Goal: Obtain resource: Download file/media

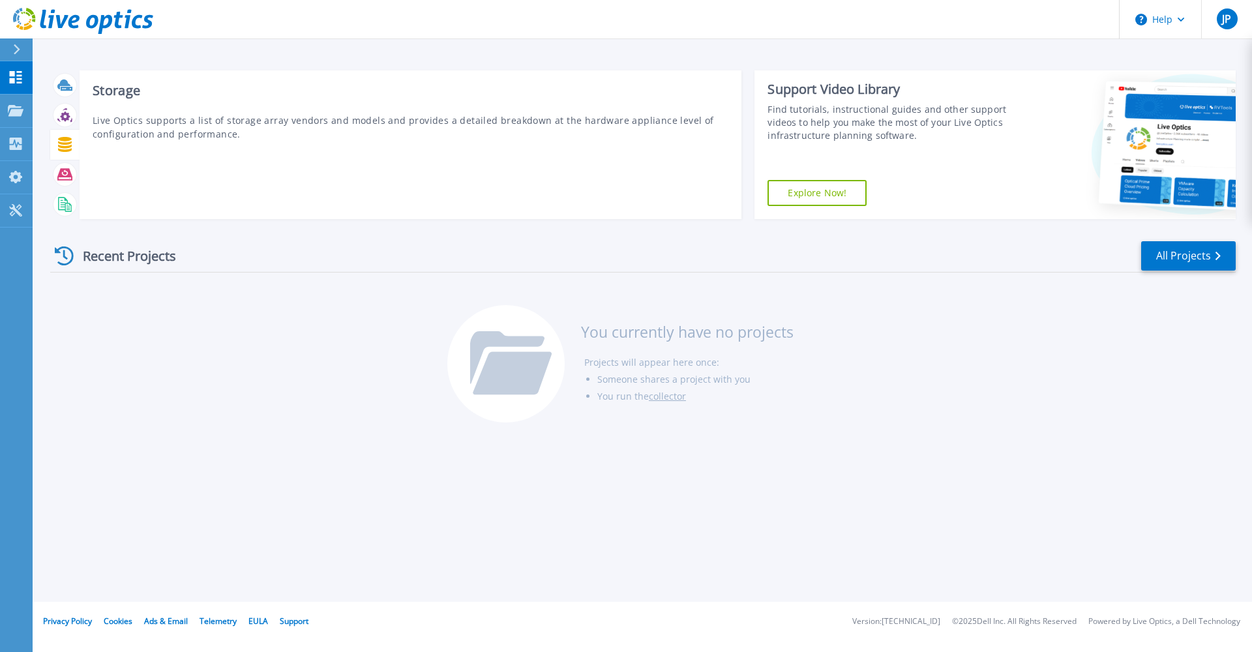
click at [64, 144] on icon at bounding box center [65, 144] width 14 height 15
click at [68, 112] on icon at bounding box center [64, 115] width 15 height 15
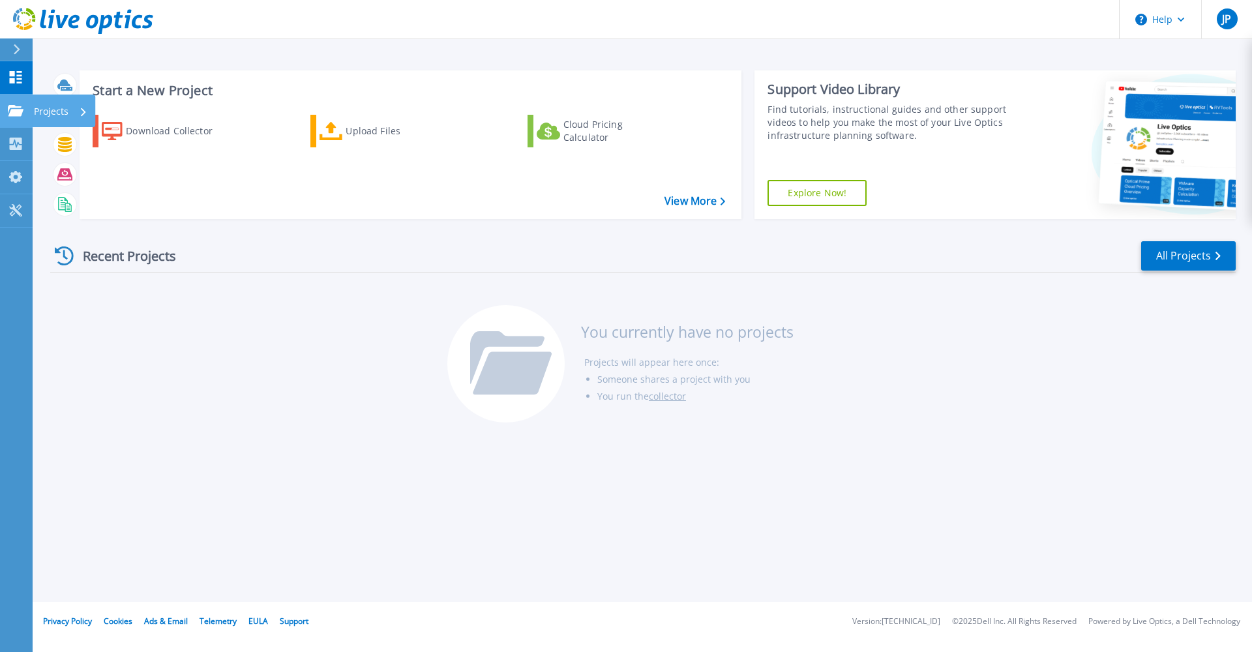
click at [12, 106] on icon at bounding box center [16, 110] width 16 height 11
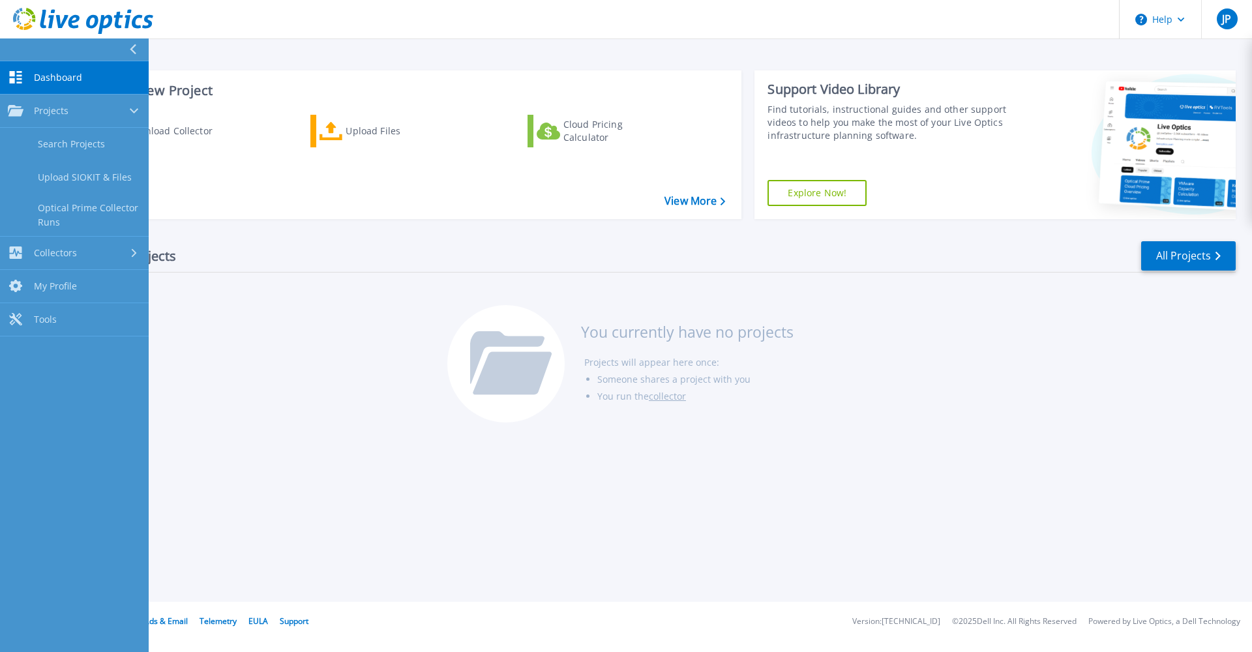
click at [31, 65] on link "Dashboard Dashboard" at bounding box center [74, 77] width 149 height 33
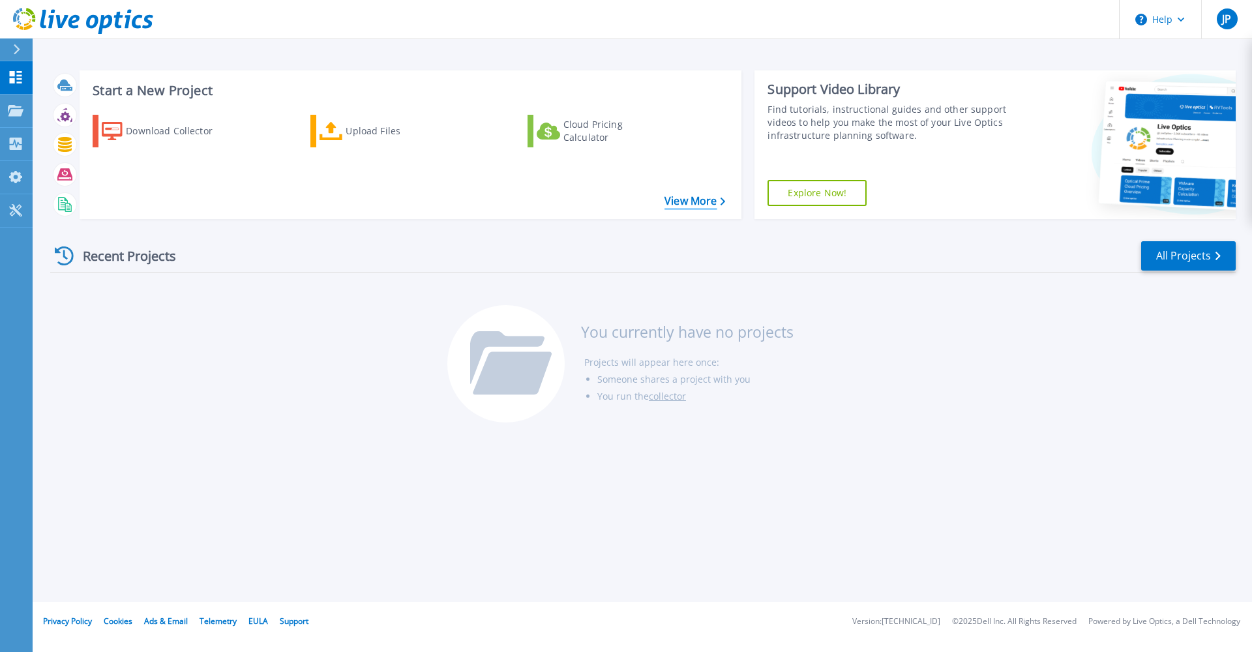
click at [687, 203] on link "View More" at bounding box center [695, 201] width 61 height 12
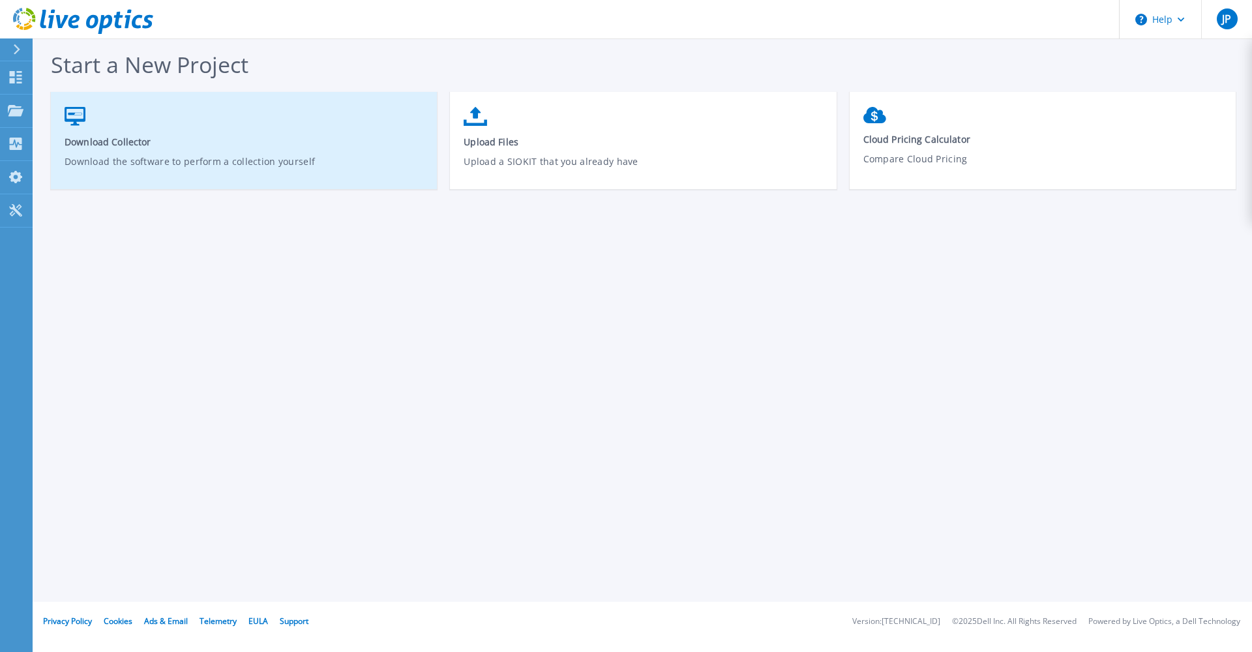
click at [95, 143] on span "Download Collector" at bounding box center [244, 142] width 359 height 12
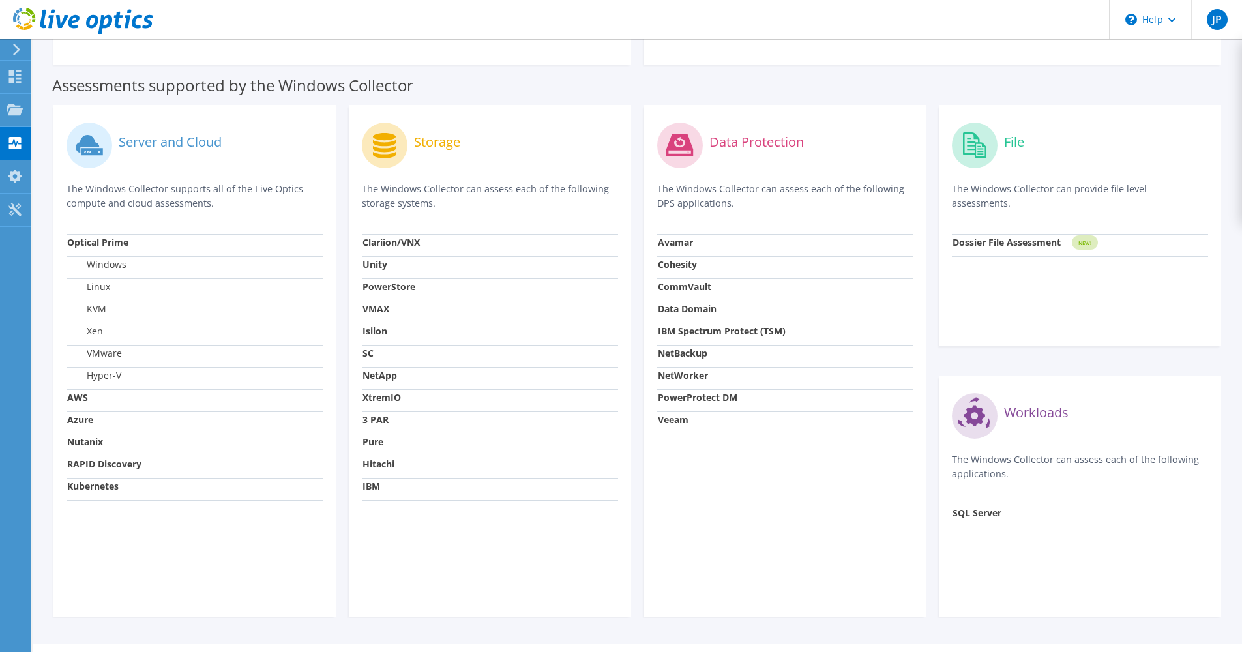
scroll to position [363, 0]
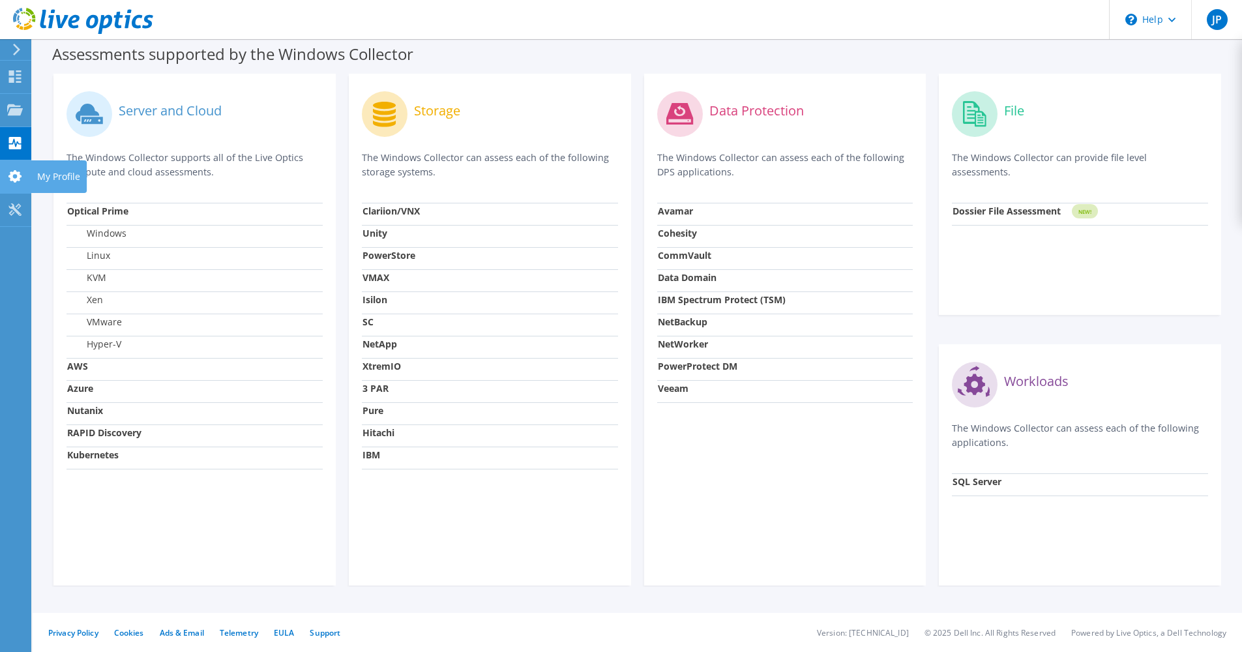
click at [12, 181] on use at bounding box center [14, 176] width 13 height 12
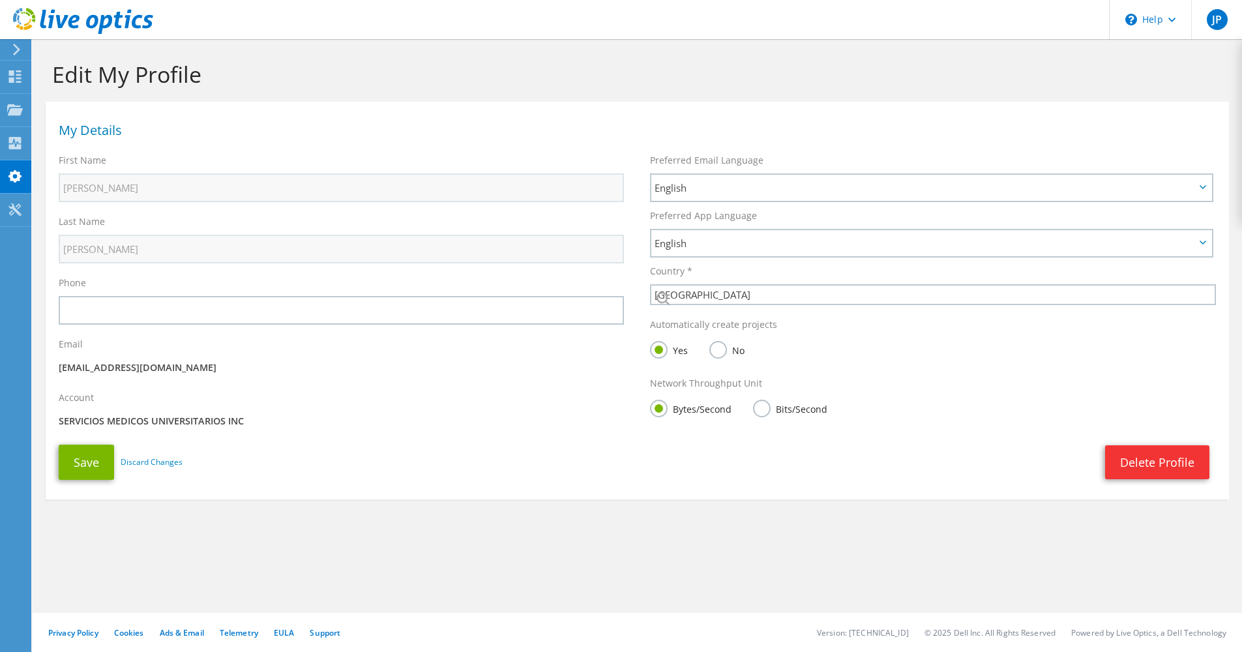
select select "224"
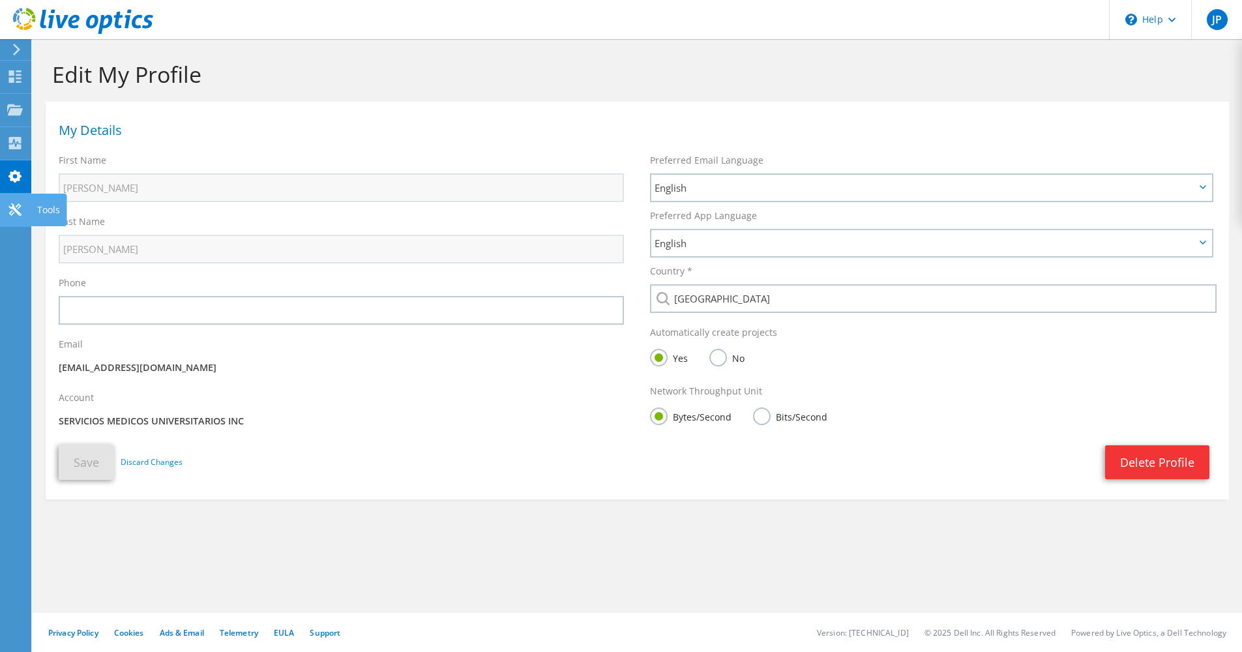
click at [10, 207] on use at bounding box center [14, 209] width 12 height 12
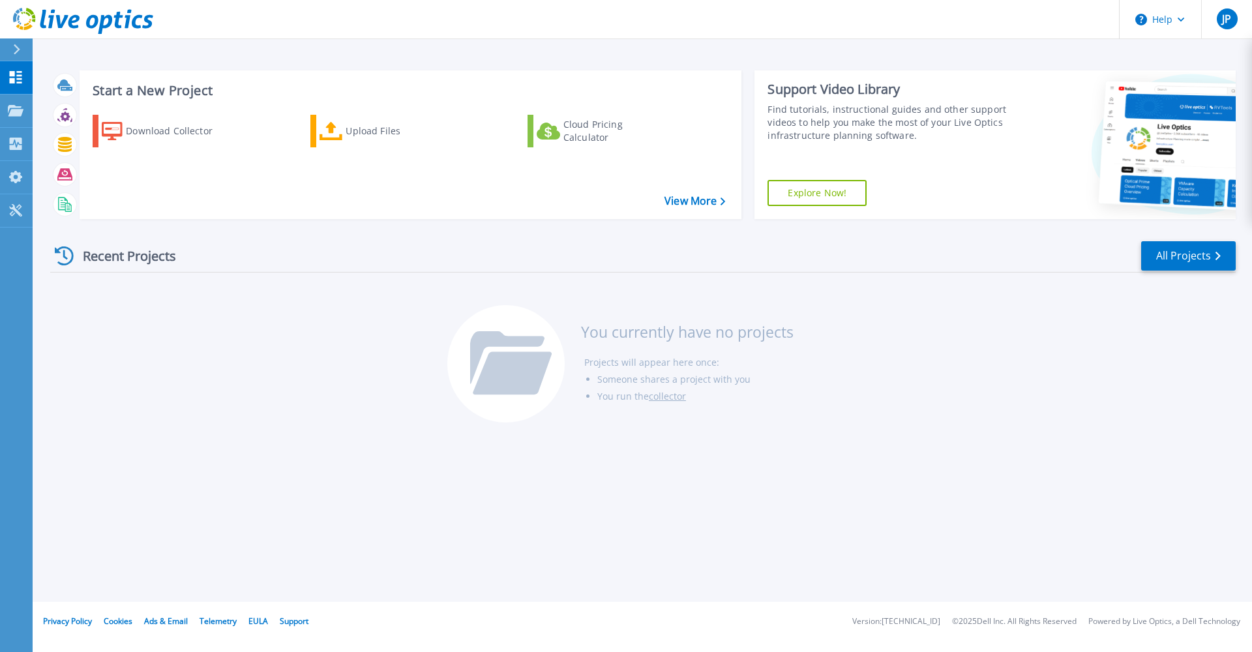
click at [820, 201] on link "Explore Now!" at bounding box center [817, 193] width 99 height 26
